Goal: Use online tool/utility: Utilize a website feature to perform a specific function

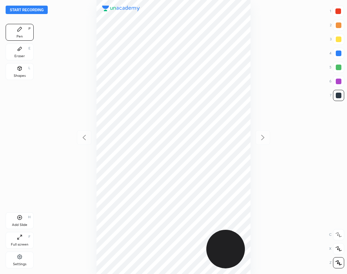
scroll to position [274, 235]
click at [42, 12] on button "Start recording" at bounding box center [27, 10] width 42 height 8
click at [28, 258] on div "Settings" at bounding box center [20, 260] width 28 height 17
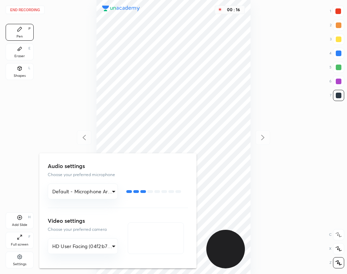
click at [56, 71] on div at bounding box center [173, 137] width 347 height 274
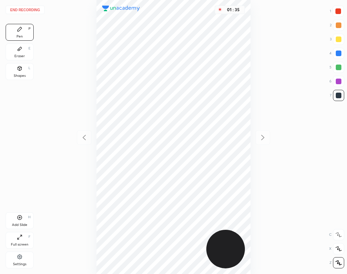
click at [68, 243] on div "01 : 35" at bounding box center [173, 137] width 235 height 274
click at [20, 222] on div "Add Slide H" at bounding box center [20, 220] width 28 height 17
click at [33, 72] on div "Shapes L" at bounding box center [20, 71] width 28 height 17
click at [20, 34] on div "Pen P" at bounding box center [20, 32] width 28 height 17
click at [24, 219] on div "Add Slide H" at bounding box center [20, 220] width 28 height 17
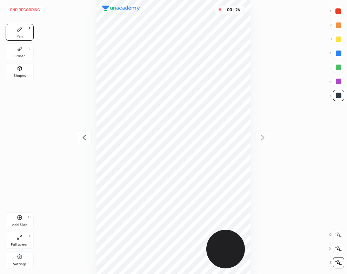
click at [22, 73] on div "Shapes L" at bounding box center [20, 71] width 28 height 17
click at [20, 221] on div "Add Slide H" at bounding box center [20, 220] width 28 height 17
click at [21, 33] on div "Pen P" at bounding box center [20, 32] width 28 height 17
click at [28, 10] on button "End recording" at bounding box center [25, 10] width 39 height 8
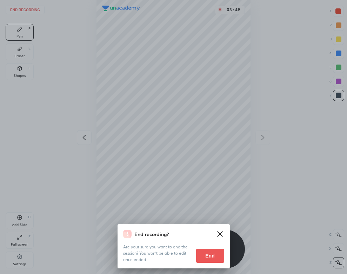
click at [210, 253] on button "End" at bounding box center [210, 256] width 28 height 14
